Goal: Information Seeking & Learning: Learn about a topic

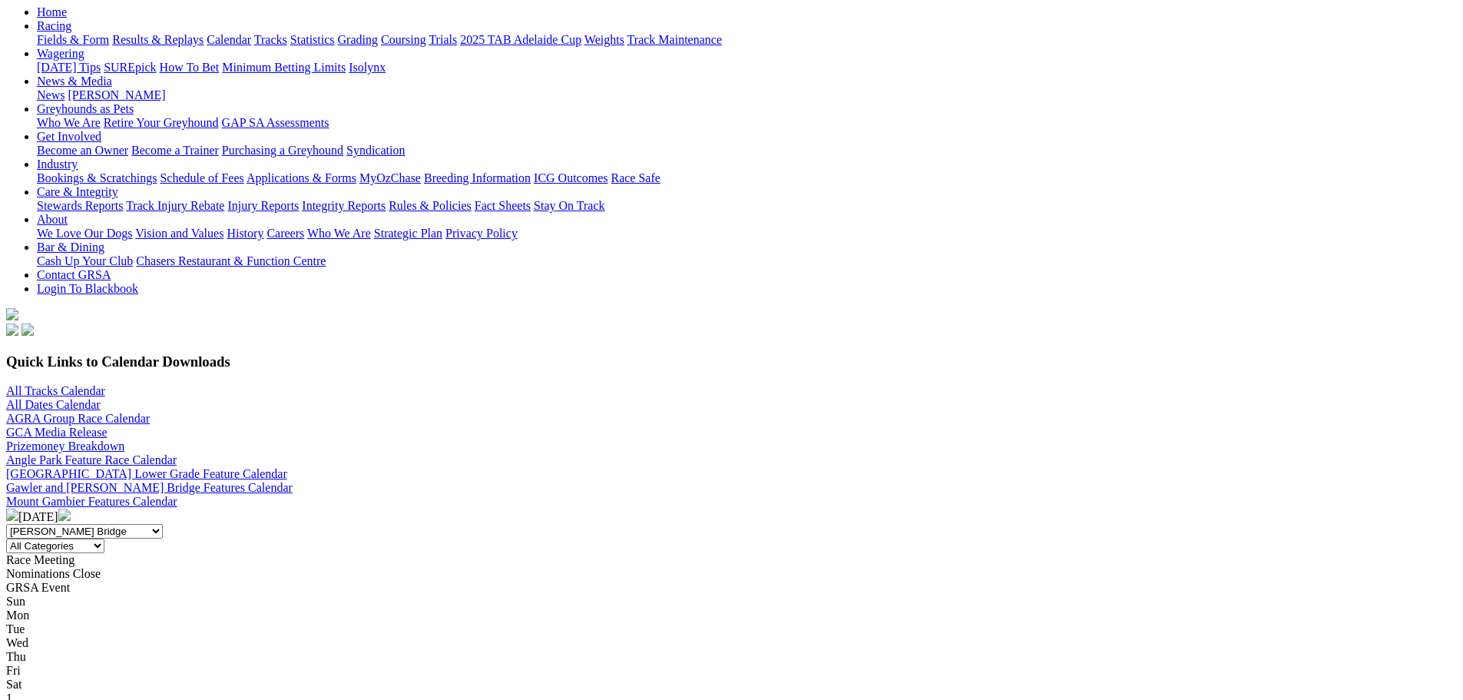
scroll to position [154, 0]
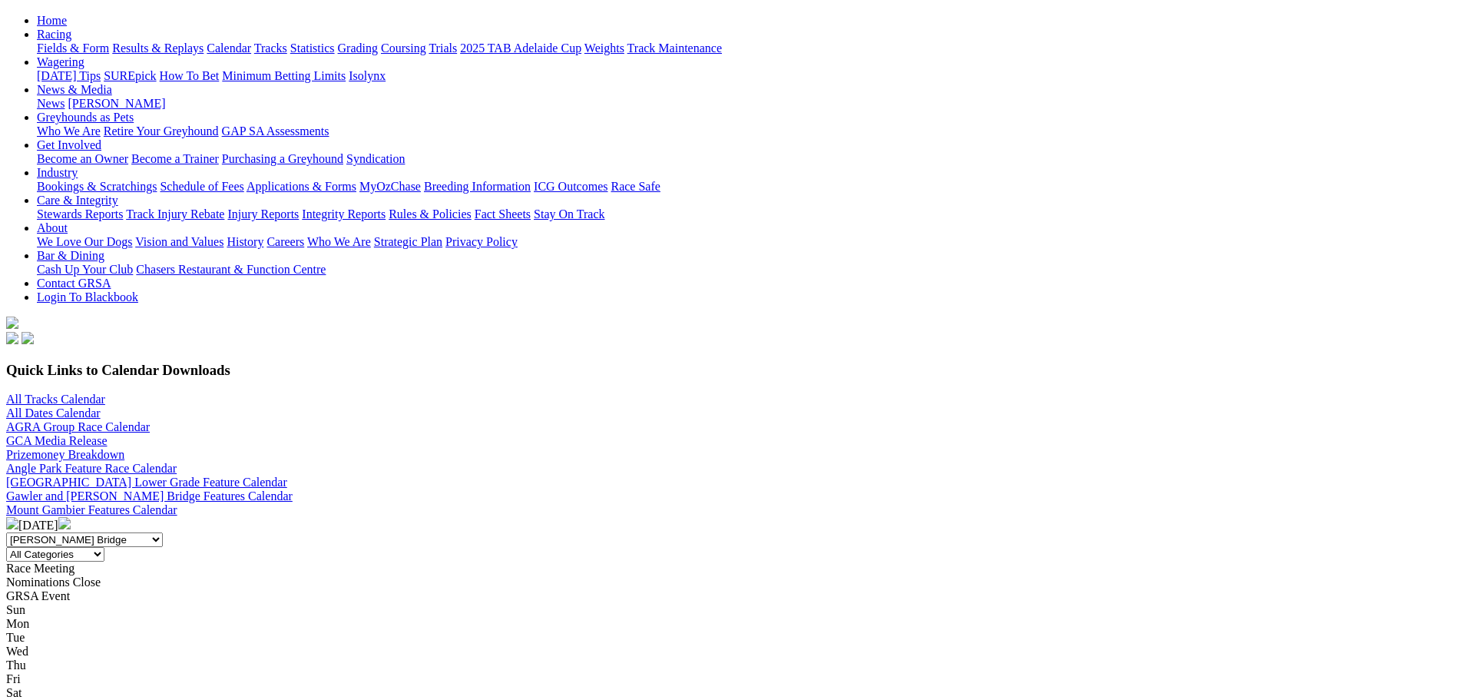
click at [71, 517] on img at bounding box center [64, 523] width 12 height 12
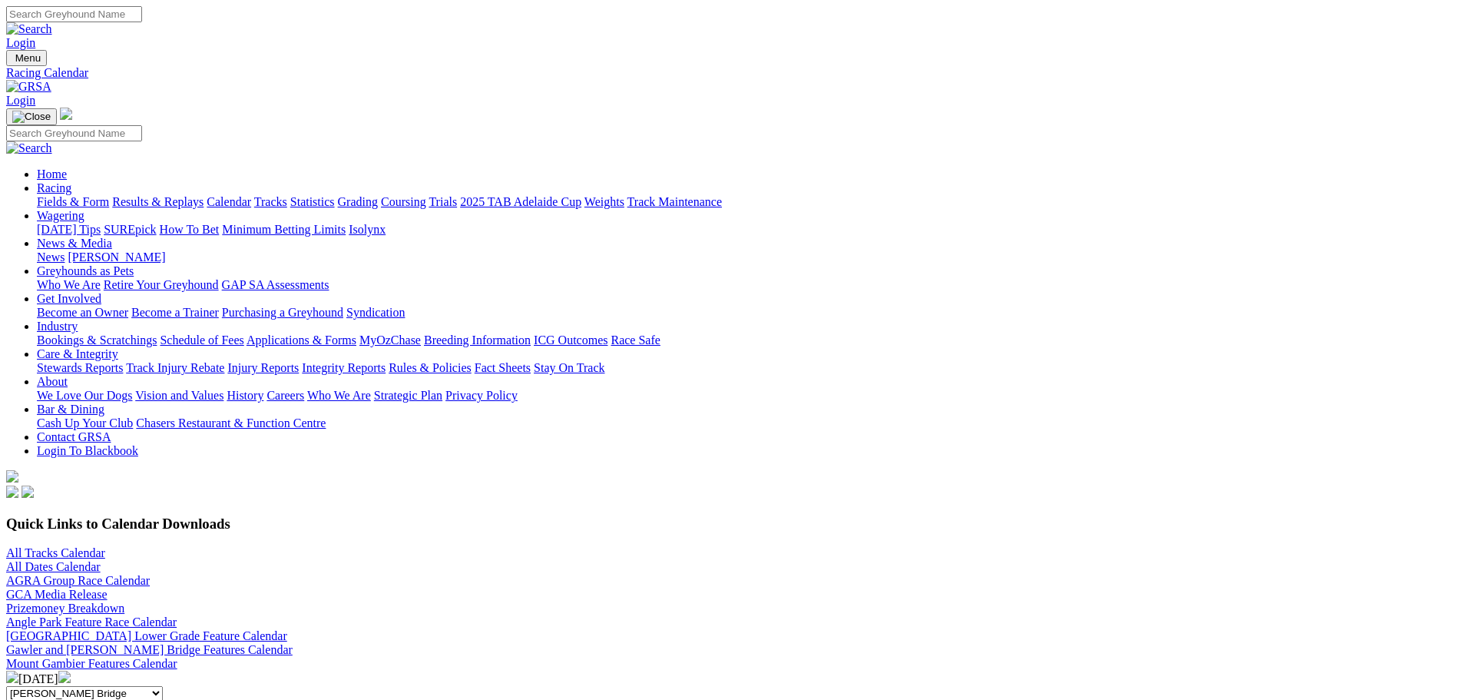
click at [71, 671] on img at bounding box center [64, 677] width 12 height 12
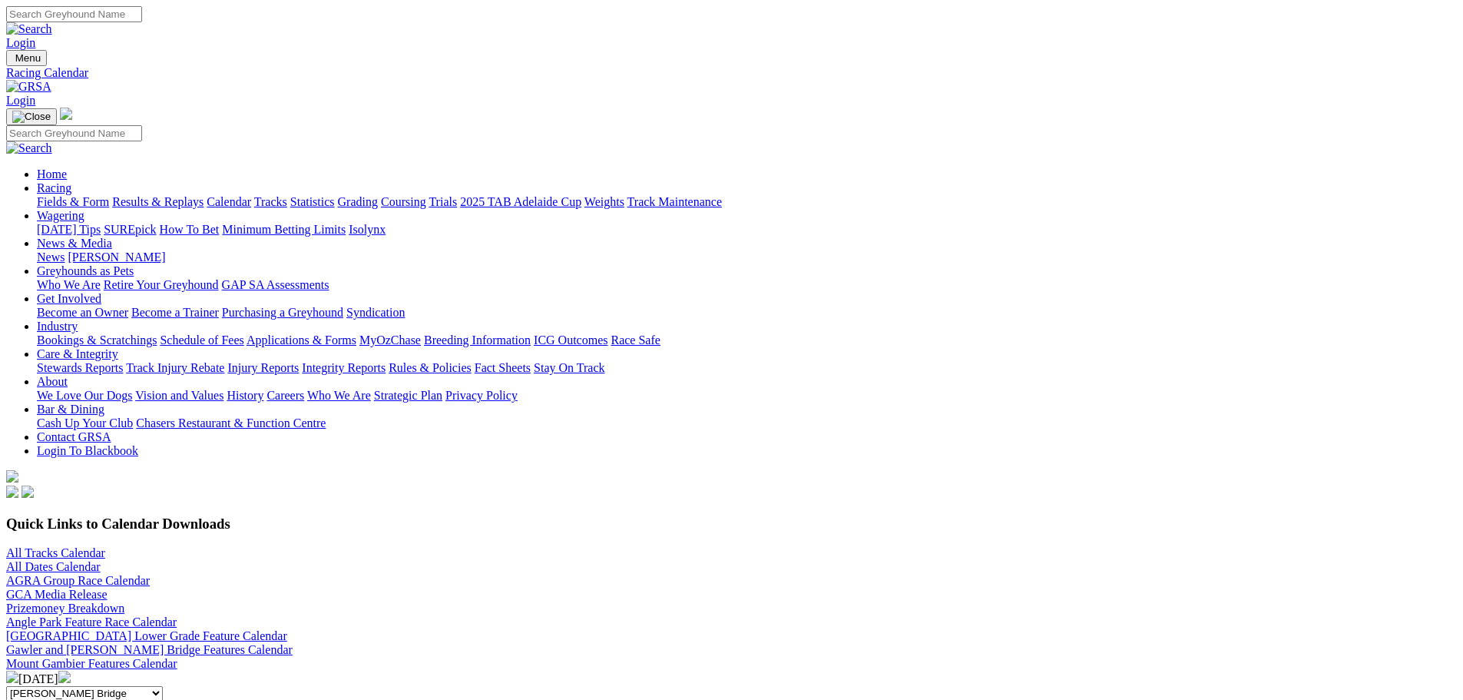
click at [71, 671] on img at bounding box center [64, 677] width 12 height 12
click at [18, 671] on img at bounding box center [12, 677] width 12 height 12
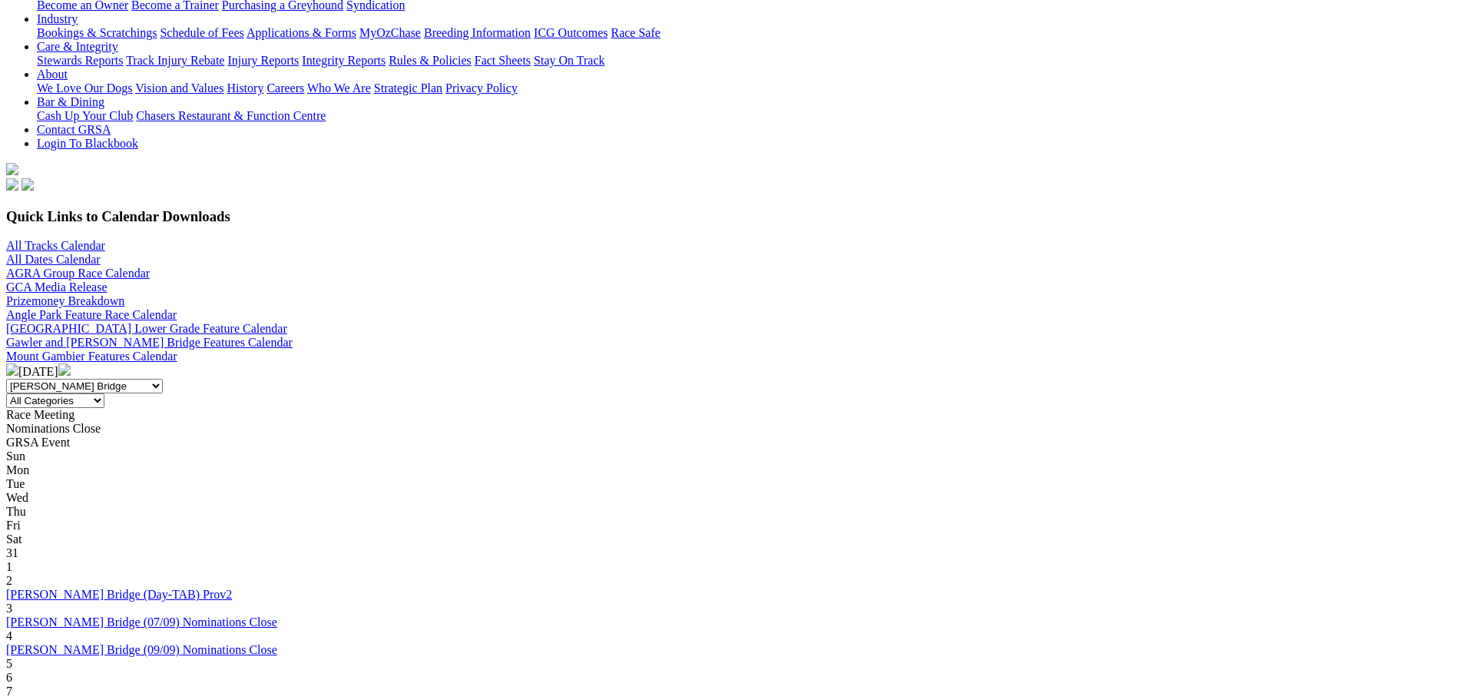
scroll to position [384, 0]
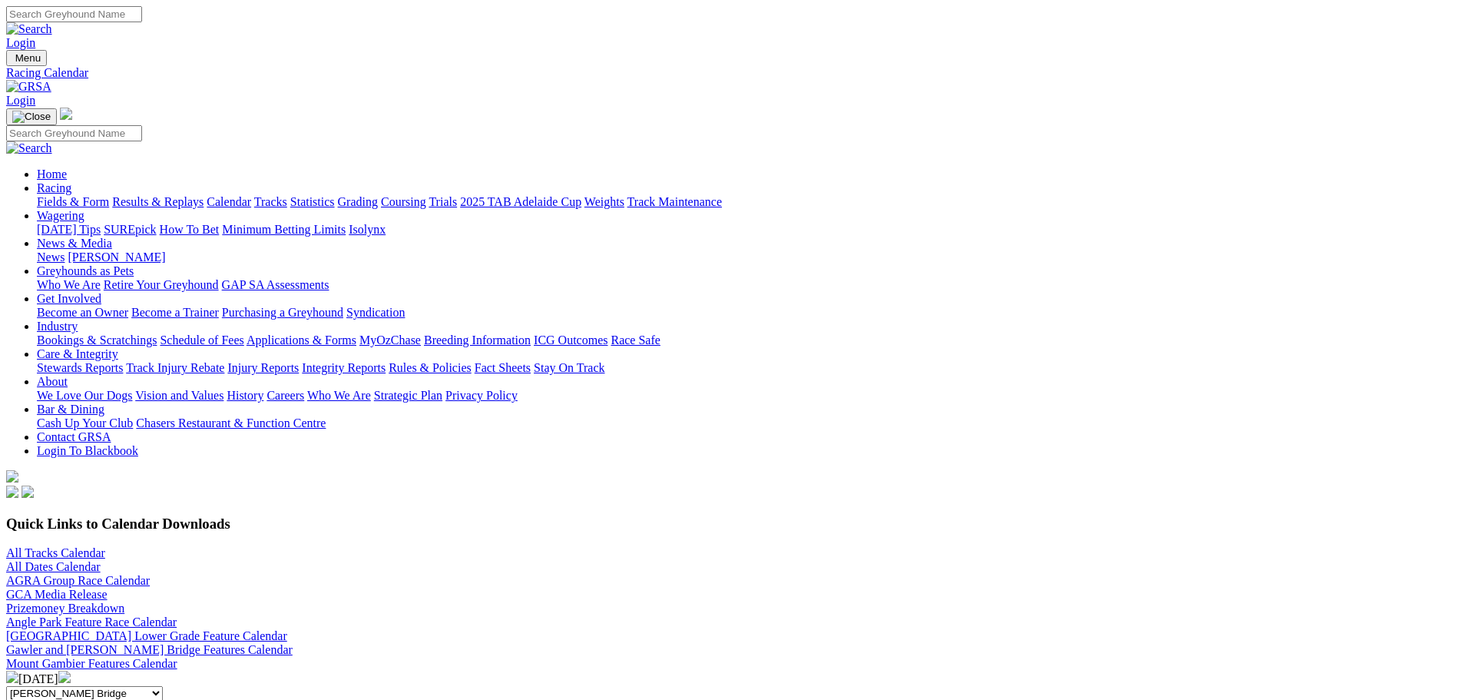
click at [800, 671] on div "Sep 2024" at bounding box center [731, 678] width 1451 height 15
click at [71, 671] on img at bounding box center [64, 677] width 12 height 12
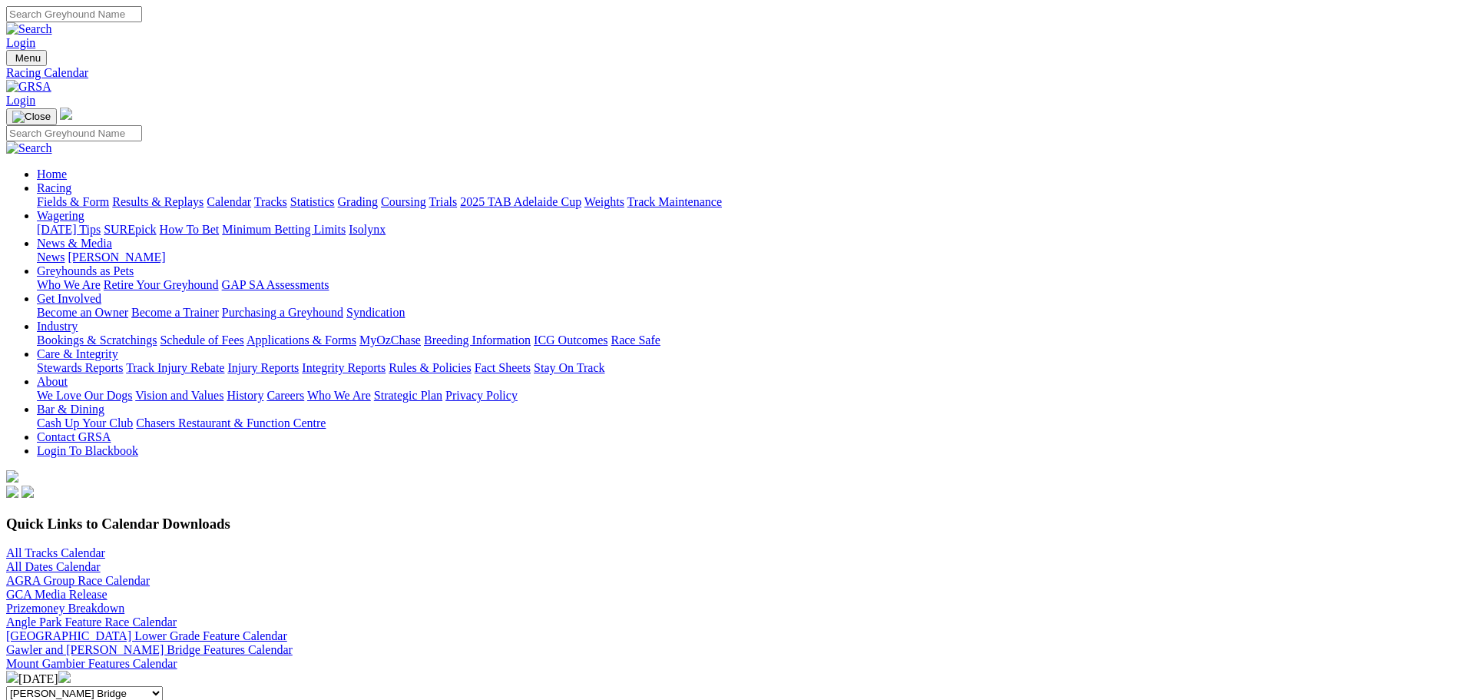
click at [71, 671] on img at bounding box center [64, 677] width 12 height 12
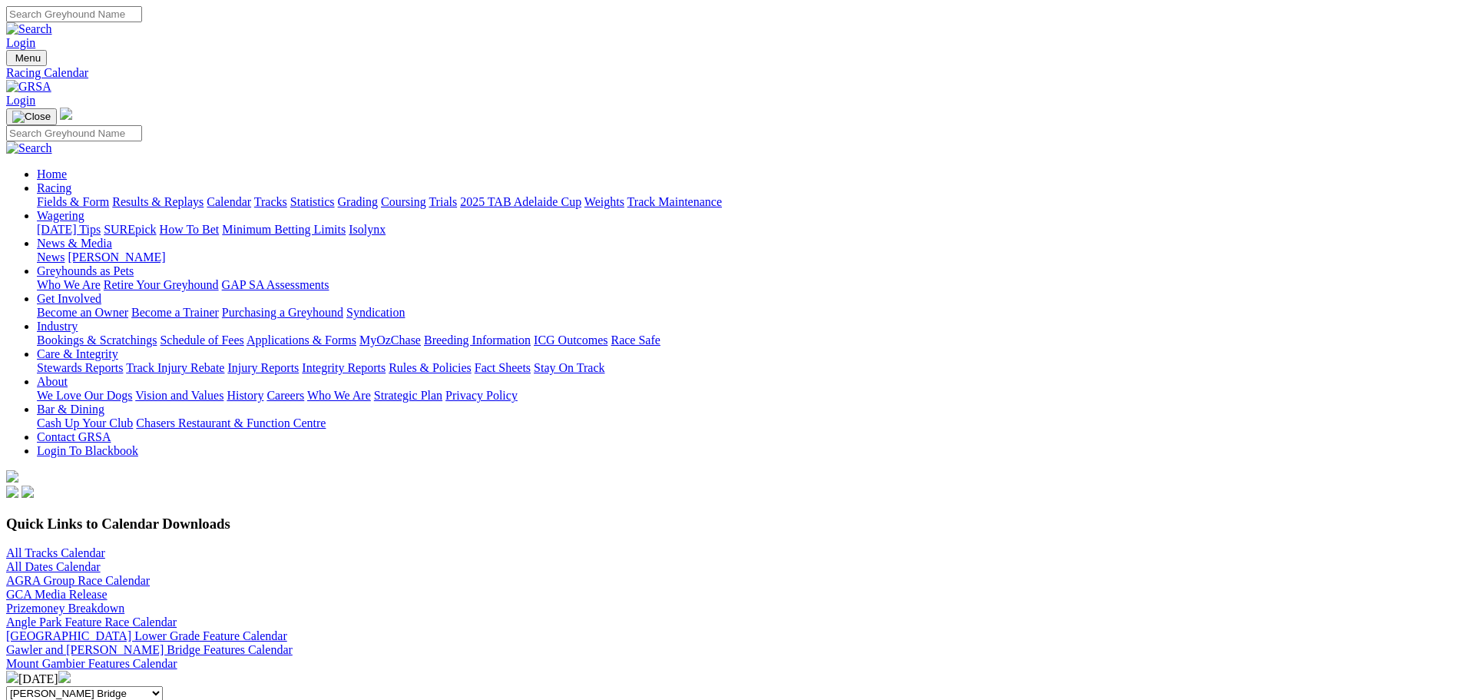
click at [71, 671] on img at bounding box center [64, 677] width 12 height 12
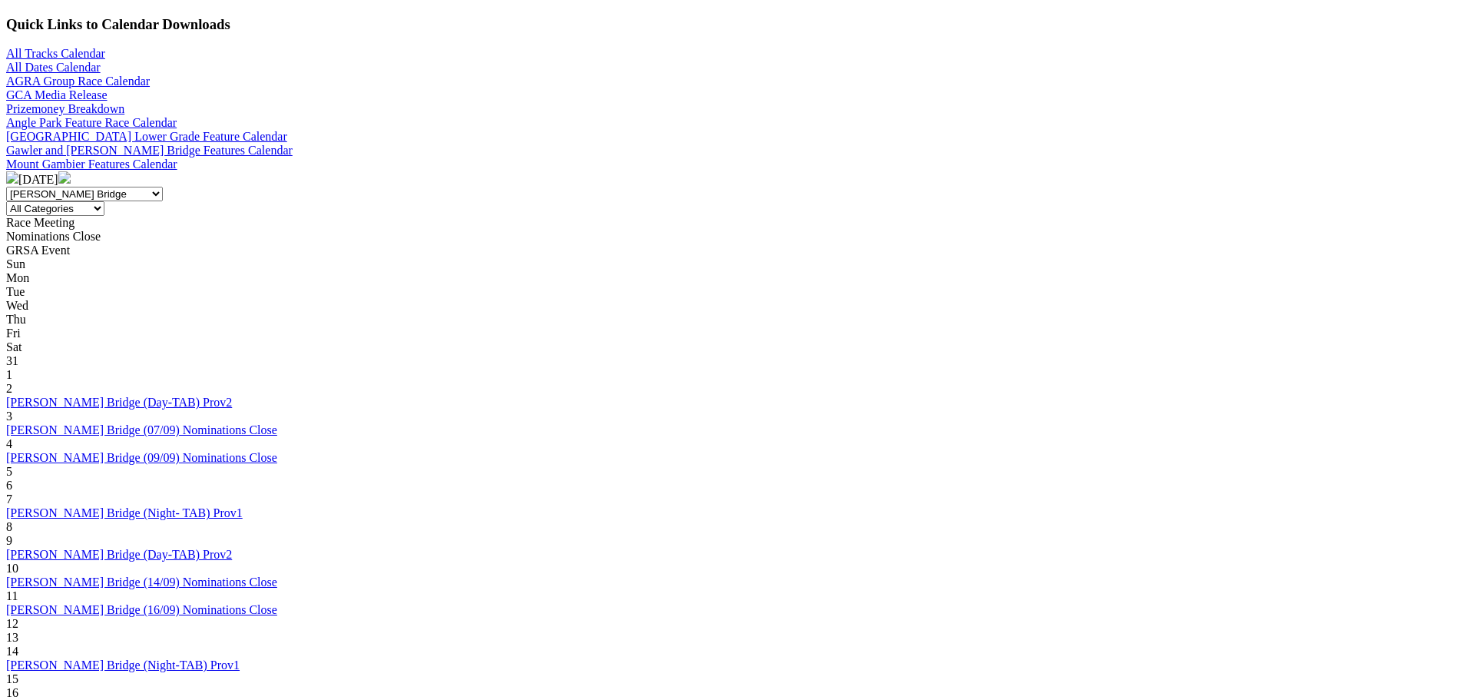
scroll to position [538, 0]
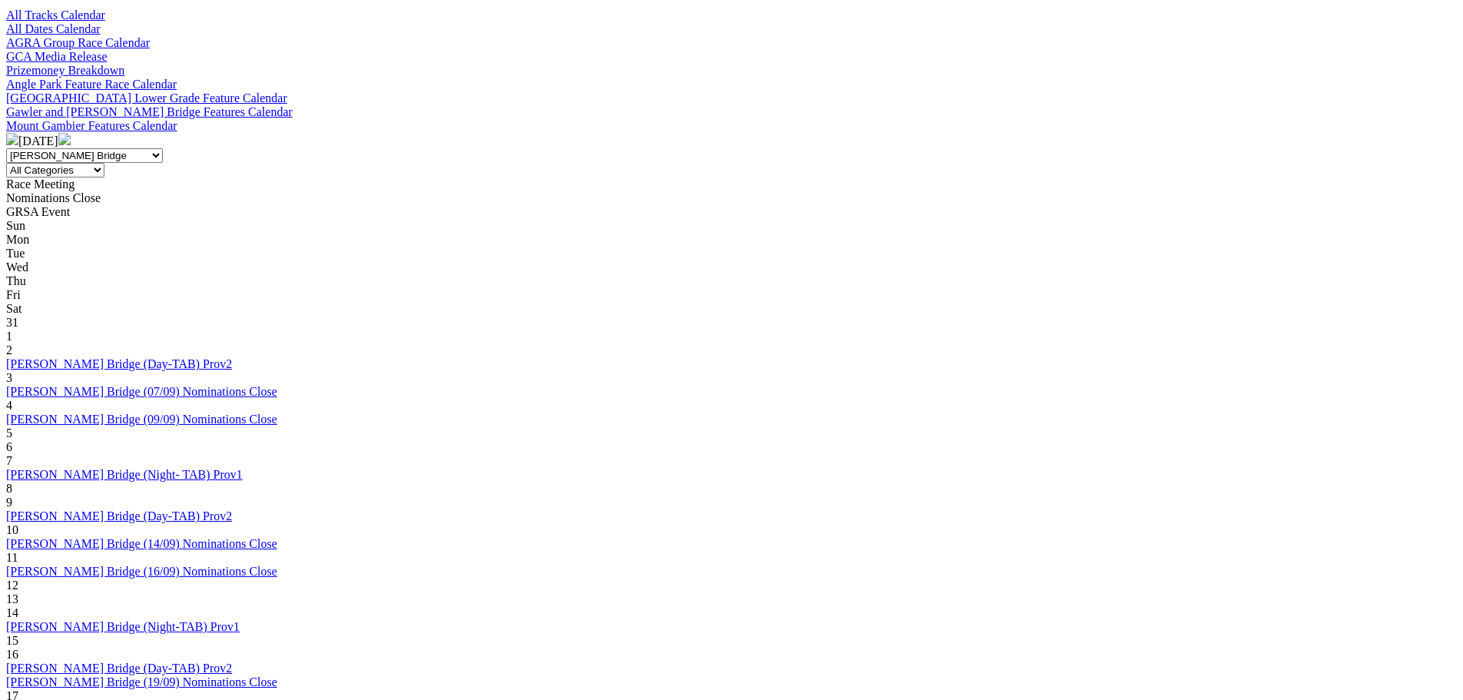
click at [240, 620] on link "[PERSON_NAME] Bridge (Night-TAB) Prov1" at bounding box center [123, 626] width 234 height 13
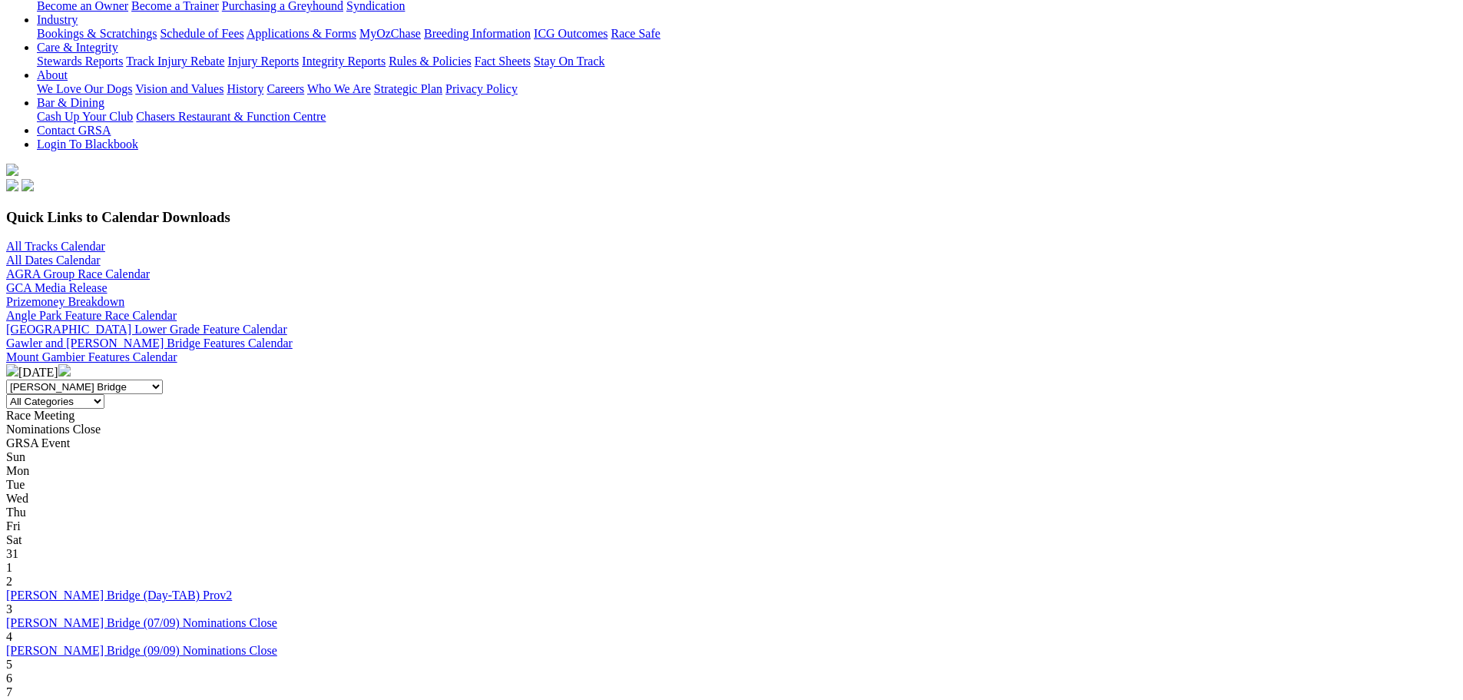
scroll to position [307, 0]
